Goal: Task Accomplishment & Management: Use online tool/utility

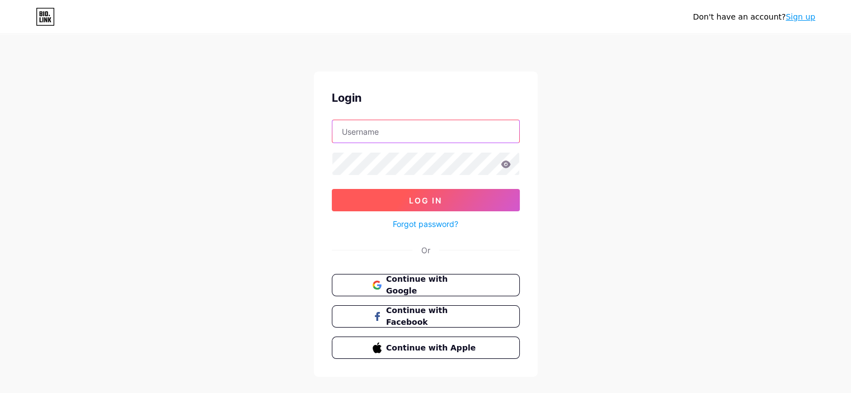
type input "[DOMAIN_NAME][EMAIL_ADDRESS][DOMAIN_NAME]"
click at [431, 203] on span "Log In" at bounding box center [425, 201] width 33 height 10
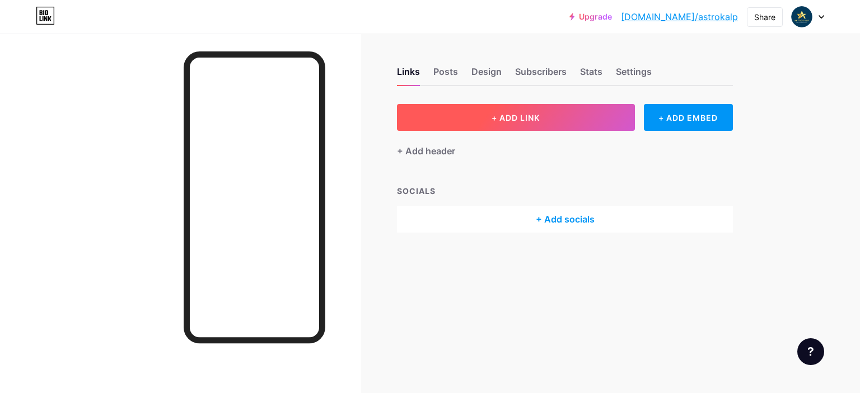
click at [538, 114] on span "+ ADD LINK" at bounding box center [515, 118] width 48 height 10
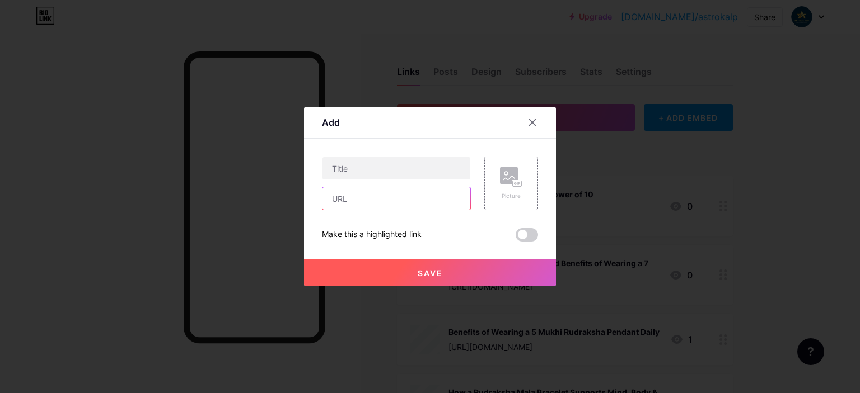
click at [391, 200] on input "text" at bounding box center [396, 198] width 148 height 22
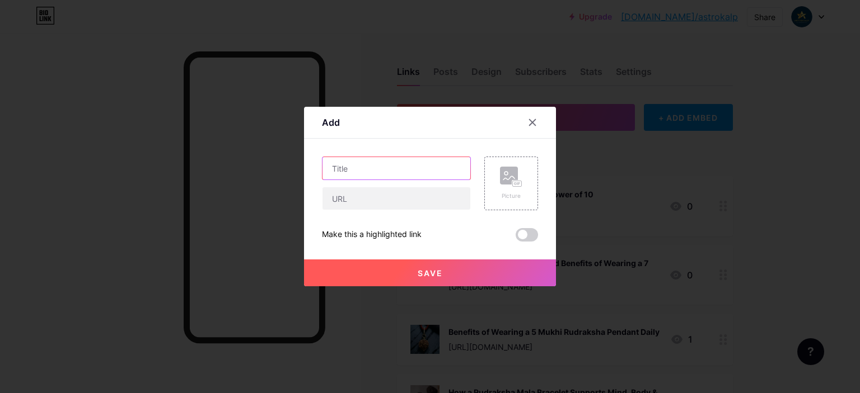
click at [425, 176] on input "text" at bounding box center [396, 168] width 148 height 22
paste input "Stay Safe and Stylish with the Powerful Evil Eye Bracelet"
type input "Stay Safe and Stylish with the Powerful Evil Eye Bracelet"
click at [383, 201] on input "text" at bounding box center [396, 198] width 148 height 22
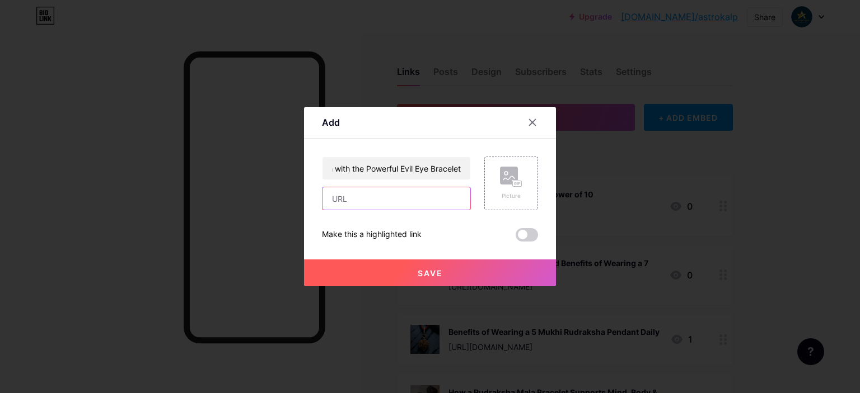
scroll to position [0, 0]
paste input "[URL][DOMAIN_NAME]"
type input "[URL][DOMAIN_NAME]"
click at [532, 236] on span at bounding box center [526, 234] width 22 height 13
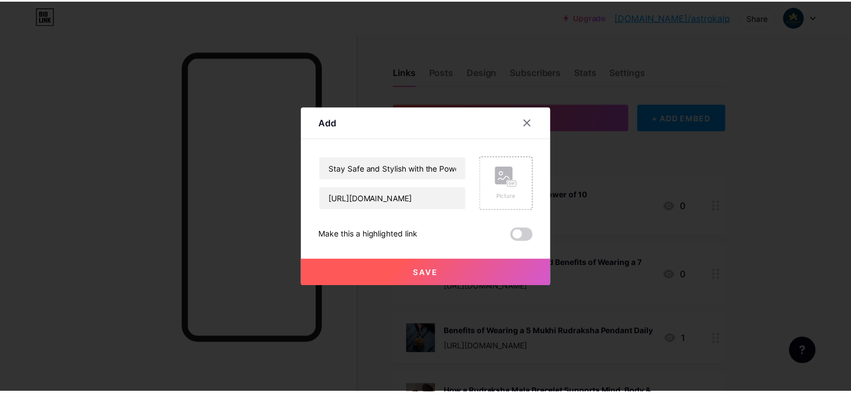
scroll to position [0, 0]
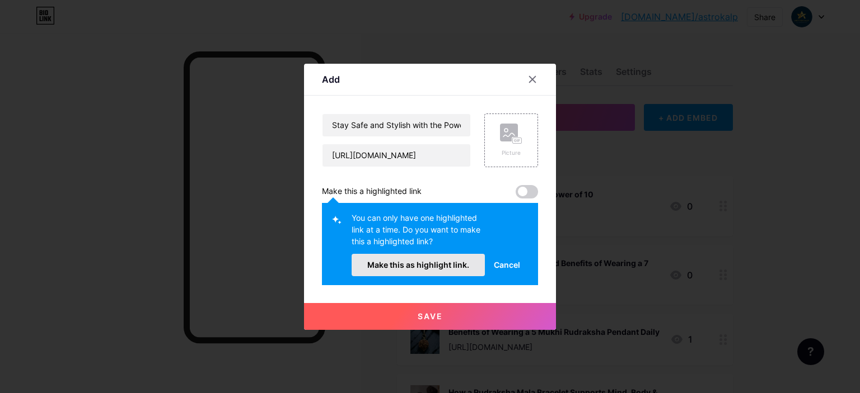
click at [432, 268] on span "Make this as highlight link." at bounding box center [418, 265] width 102 height 10
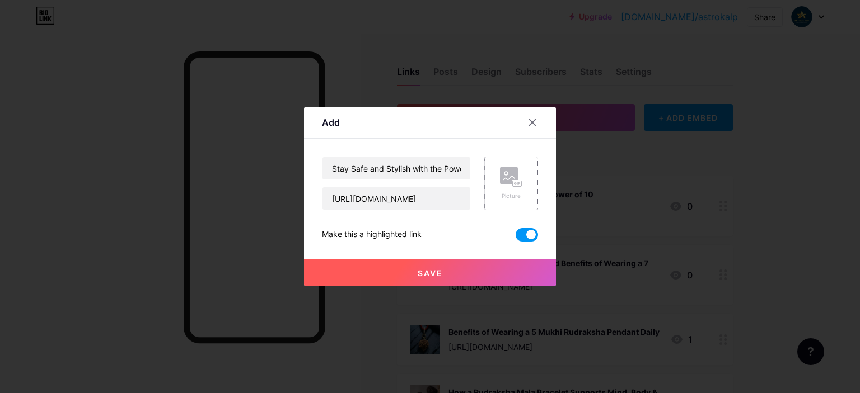
click at [500, 187] on div "Picture" at bounding box center [511, 184] width 22 height 34
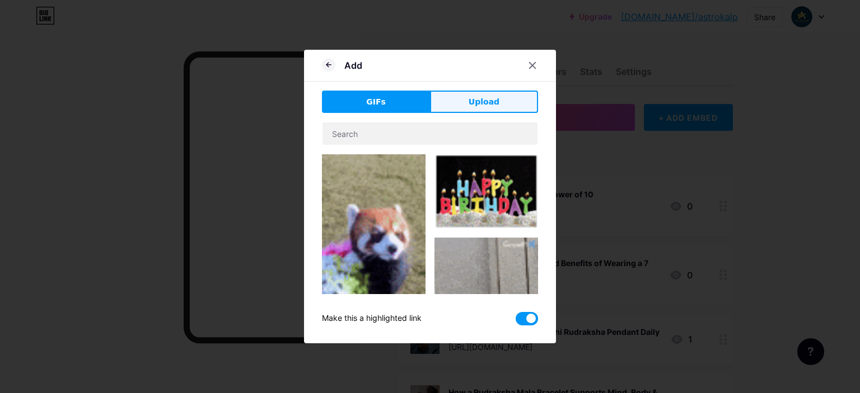
click at [485, 106] on span "Upload" at bounding box center [483, 102] width 31 height 12
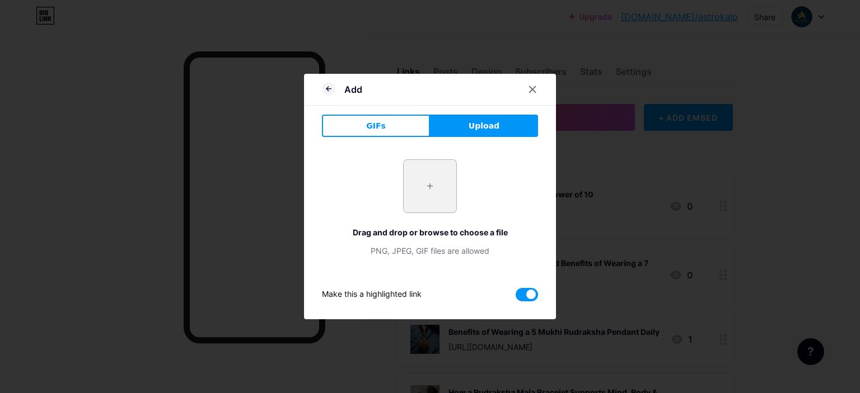
click at [441, 191] on input "file" at bounding box center [430, 186] width 53 height 53
type input "C:\fakepath\Screenshot [DATE] 113444.jpg"
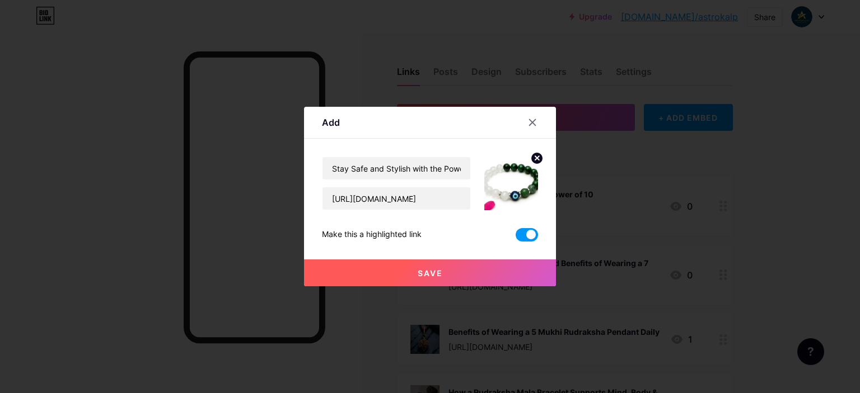
click at [460, 266] on button "Save" at bounding box center [430, 273] width 252 height 27
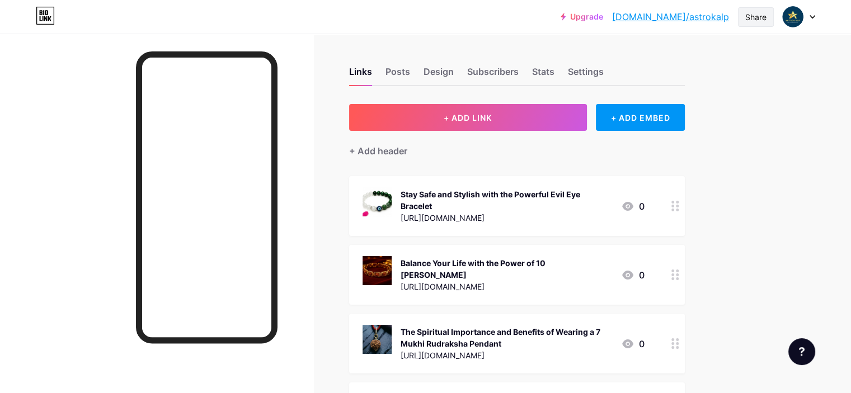
click at [748, 18] on div "Share" at bounding box center [755, 17] width 21 height 12
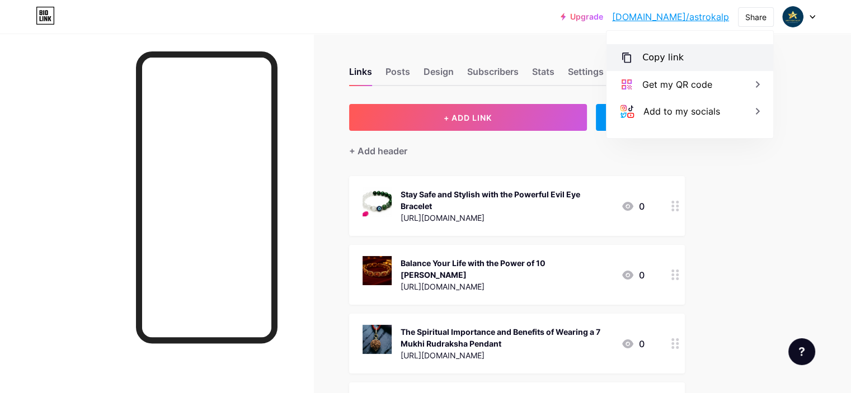
click at [676, 53] on div "Copy link" at bounding box center [662, 57] width 41 height 13
